Goal: Information Seeking & Learning: Learn about a topic

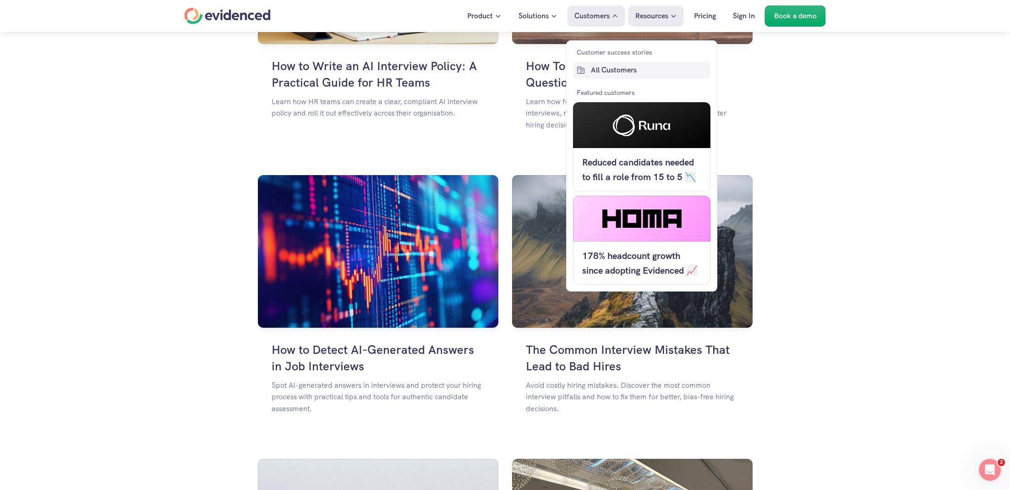
click at [612, 67] on p "All Customers" at bounding box center [649, 70] width 117 height 12
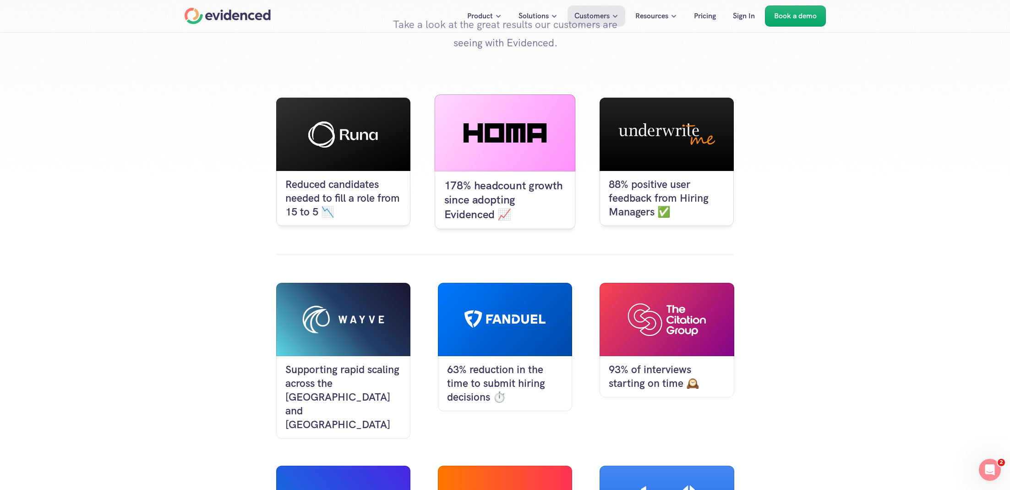
scroll to position [98, 0]
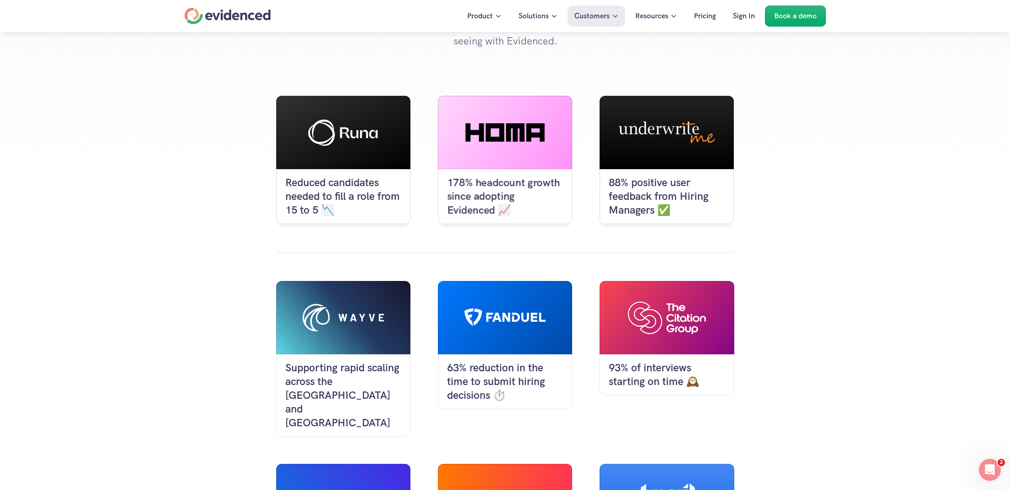
click at [656, 329] on img at bounding box center [667, 317] width 78 height 33
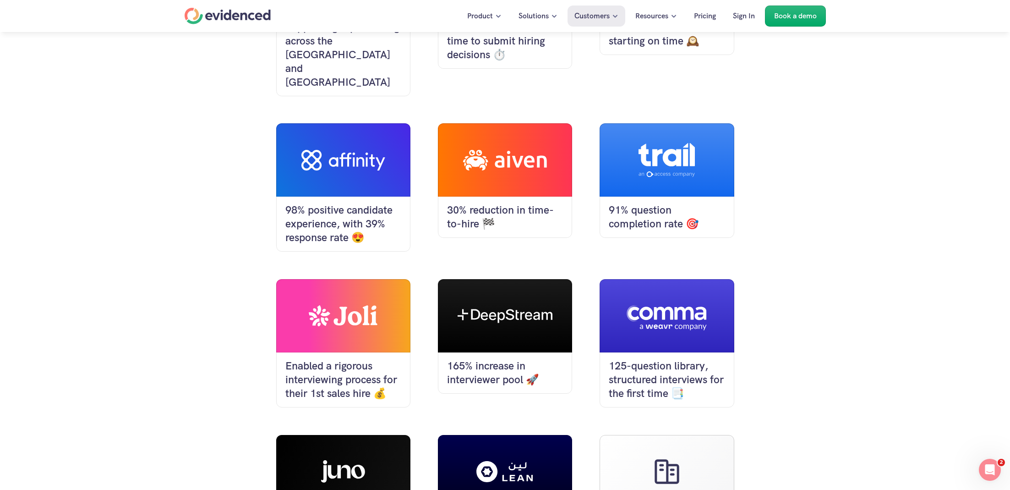
scroll to position [399, 0]
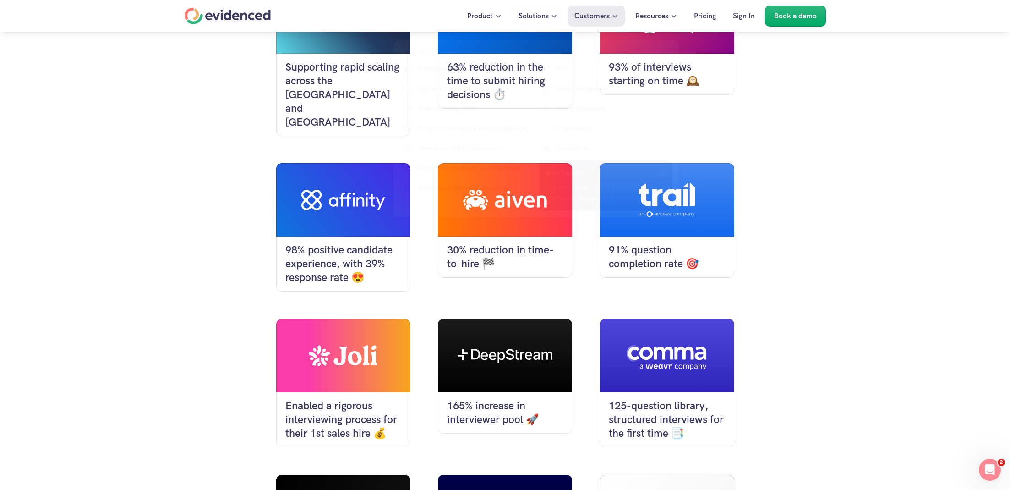
click at [728, 271] on div "Reduced candidates needed to fill a role from 15 to 5 📉 178% headcount growth s…" at bounding box center [505, 212] width 458 height 834
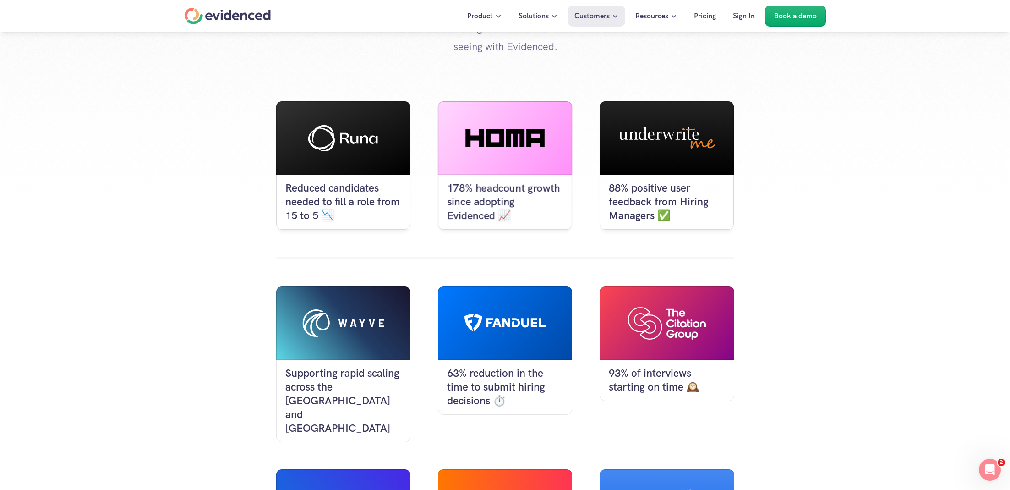
scroll to position [76, 0]
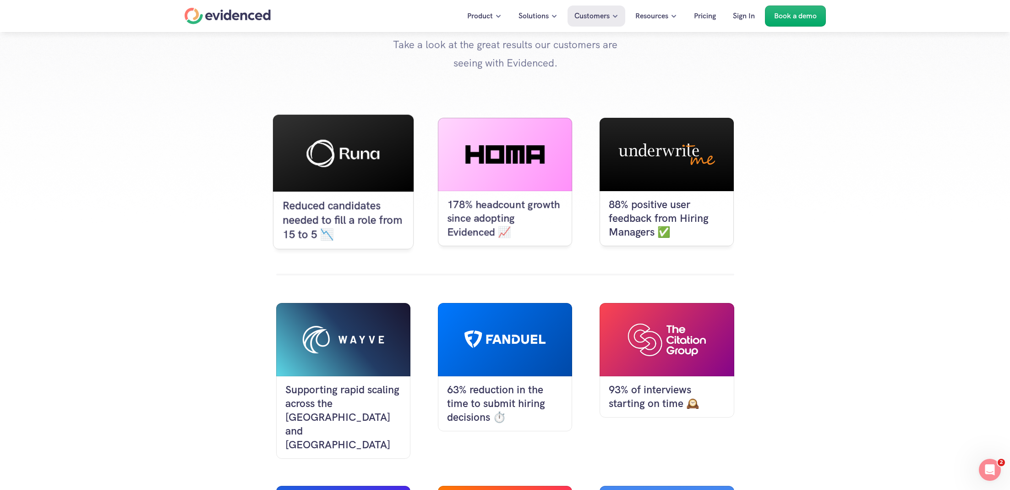
click at [330, 174] on div at bounding box center [343, 153] width 141 height 77
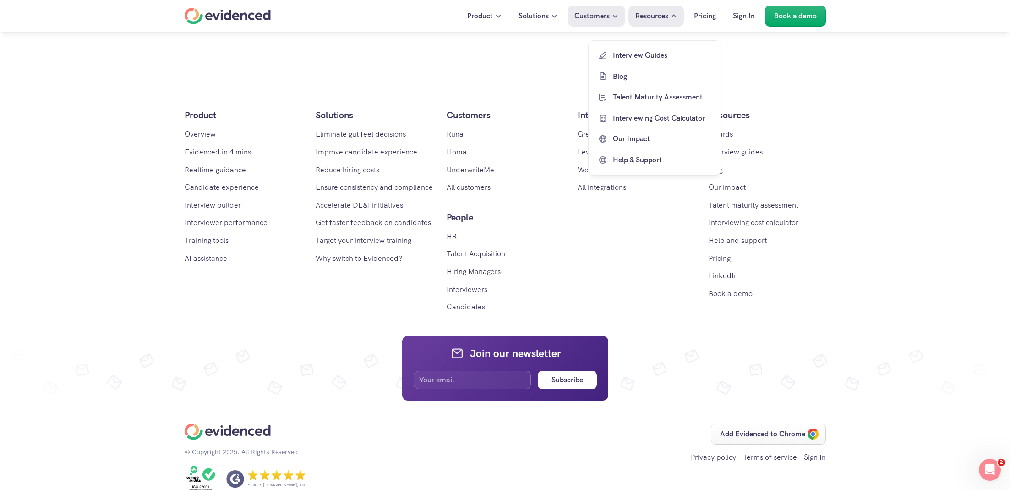
scroll to position [1958, 0]
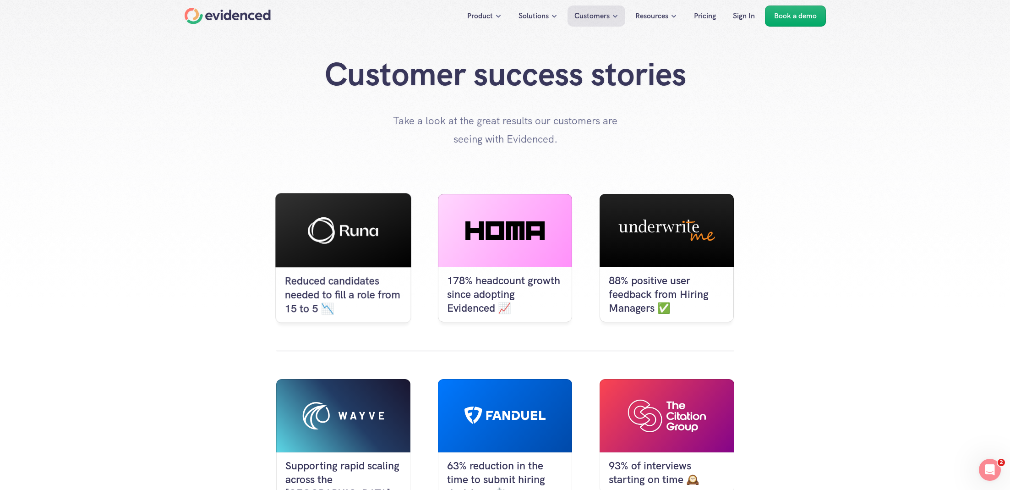
click at [501, 267] on div "178% headcount growth since adopting Evidenced 📈" at bounding box center [505, 294] width 134 height 55
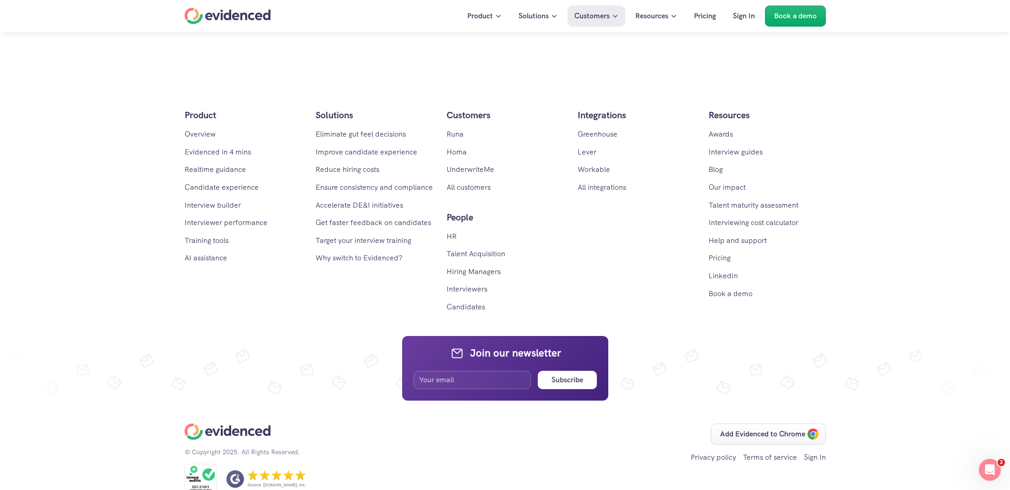
scroll to position [852, 0]
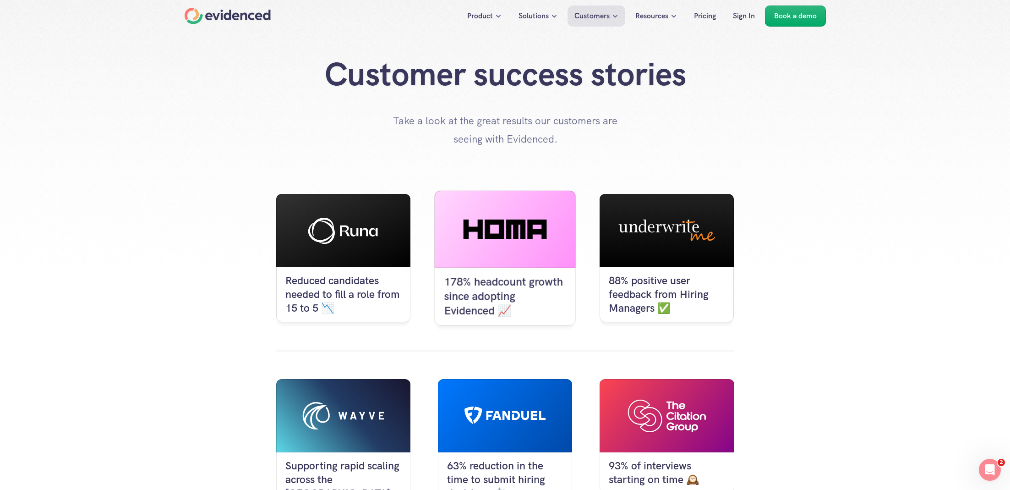
click at [475, 222] on icon at bounding box center [505, 228] width 83 height 19
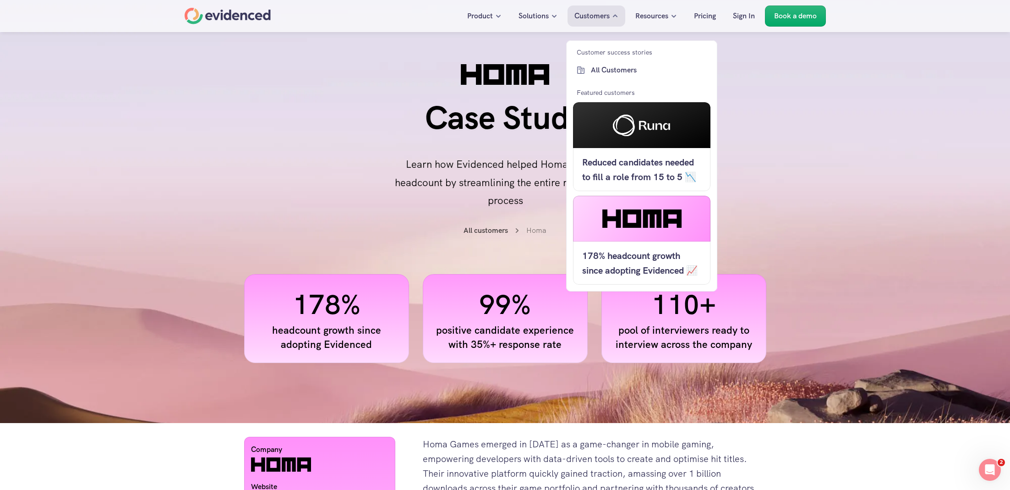
scroll to position [852, 0]
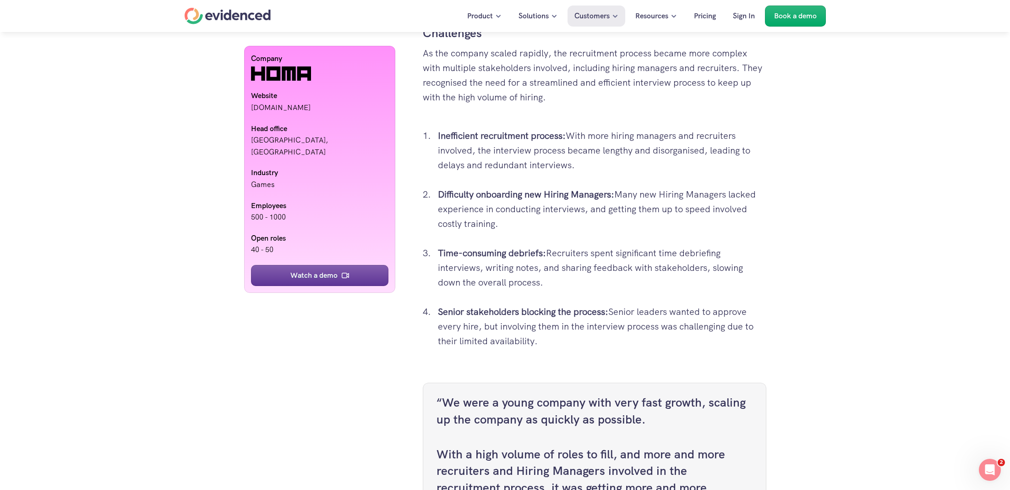
click at [479, 259] on strong "Time-consuming debriefs:" at bounding box center [492, 253] width 108 height 12
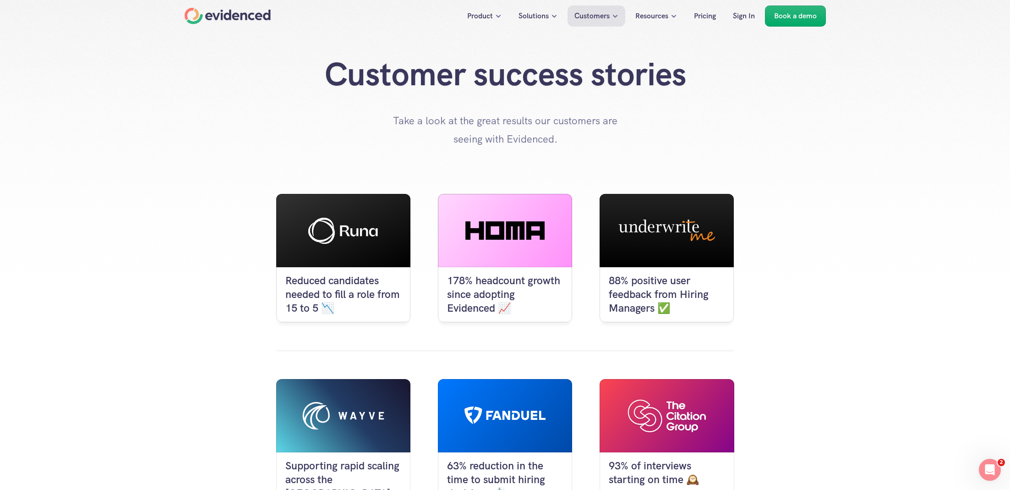
click at [704, 239] on icon at bounding box center [667, 229] width 104 height 27
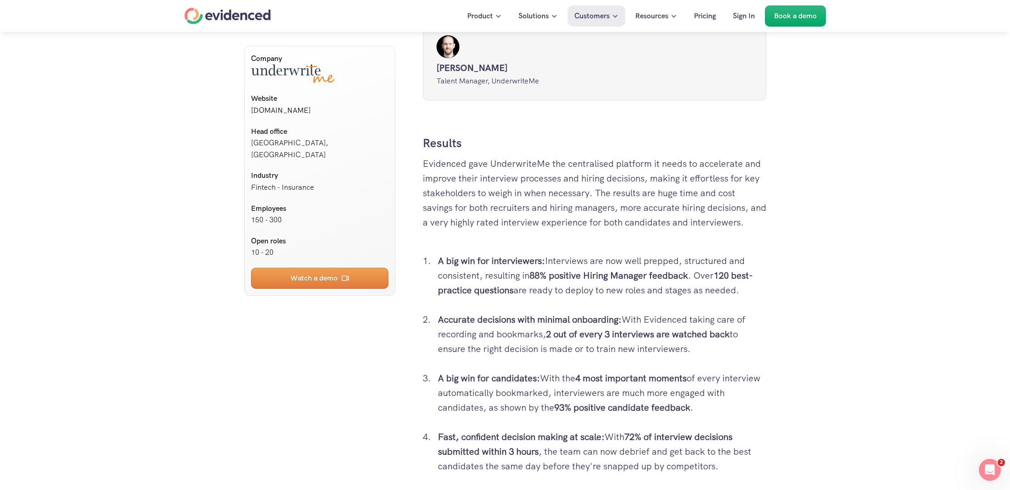
scroll to position [2991, 0]
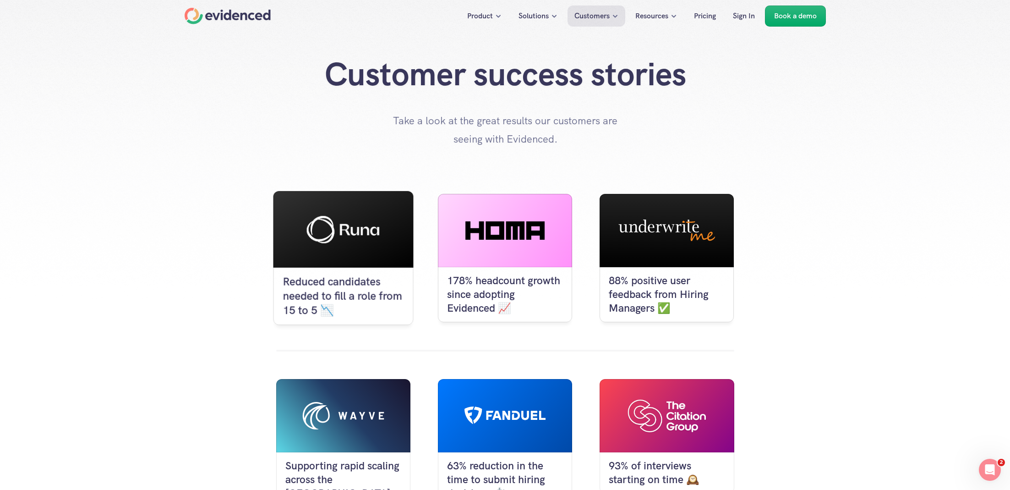
click at [382, 280] on p "Reduced candidates needed to fill a role from 15 to 5 📉" at bounding box center [343, 296] width 121 height 43
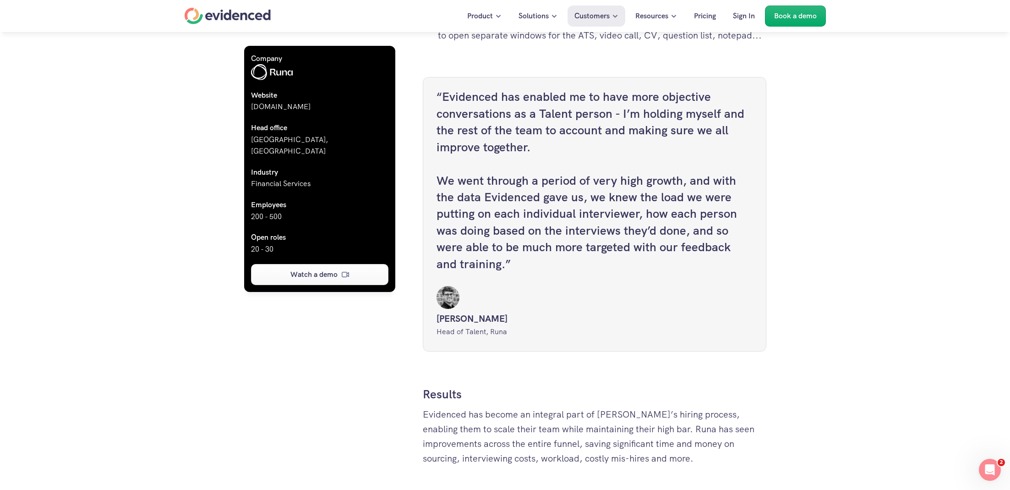
scroll to position [1684, 0]
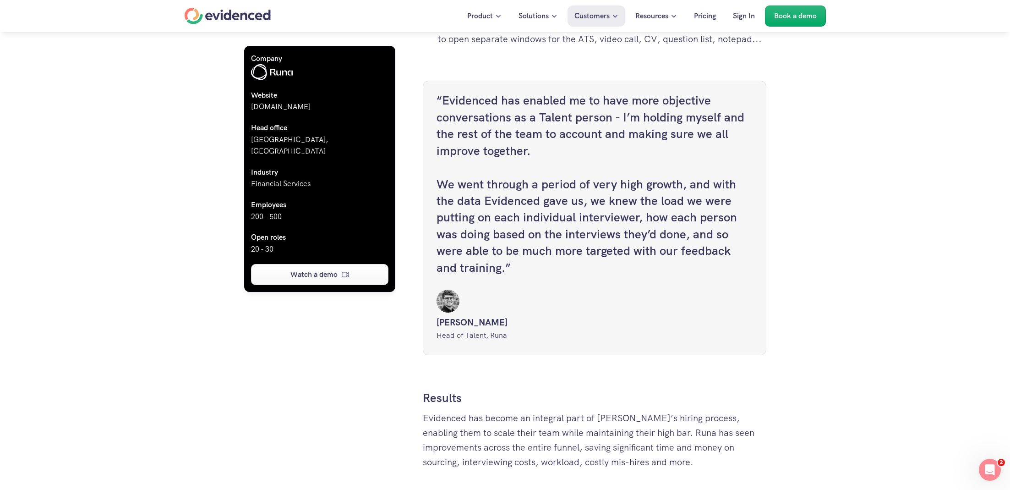
click at [519, 257] on div "Pioneering a first-of-its-kind payment rail capable of sending and accepting di…" at bounding box center [595, 15] width 344 height 2542
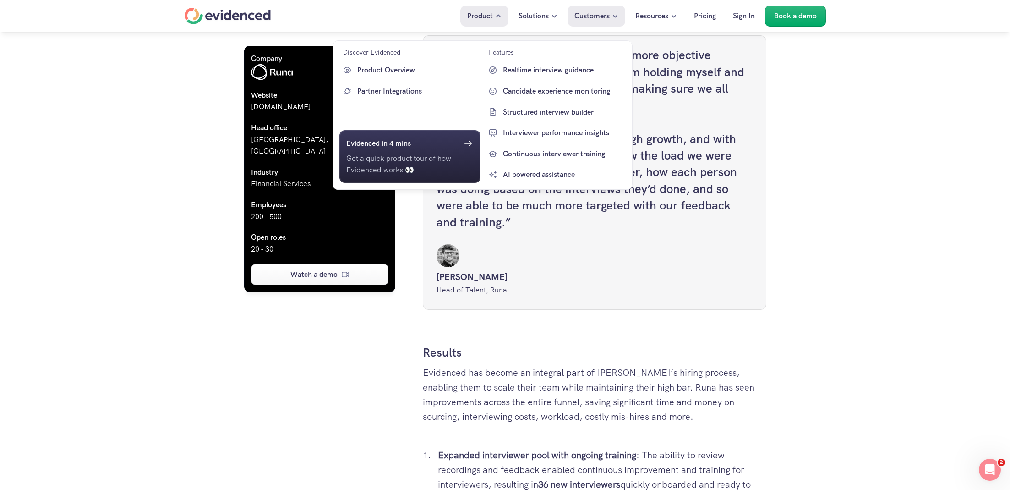
scroll to position [1719, 0]
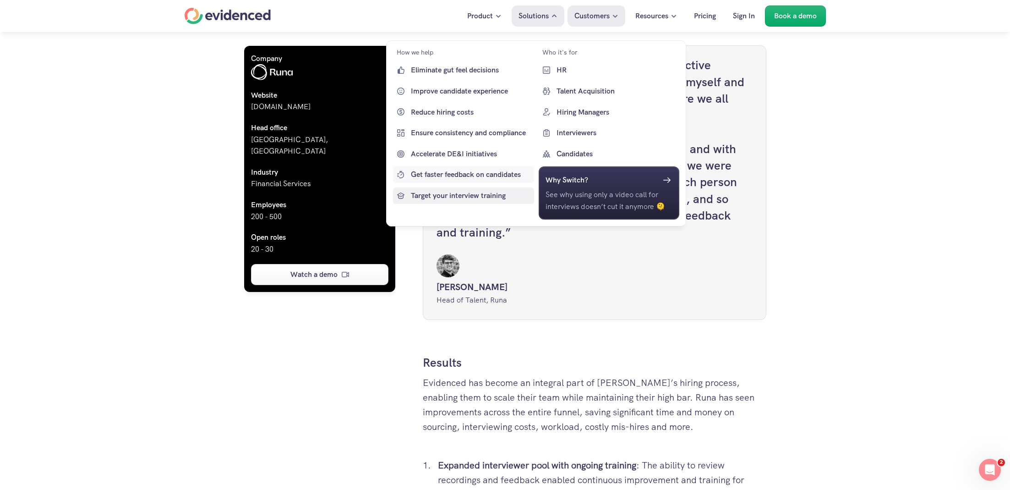
click at [470, 197] on p "Target your interview training" at bounding box center [471, 196] width 121 height 12
